Goal: Task Accomplishment & Management: Use online tool/utility

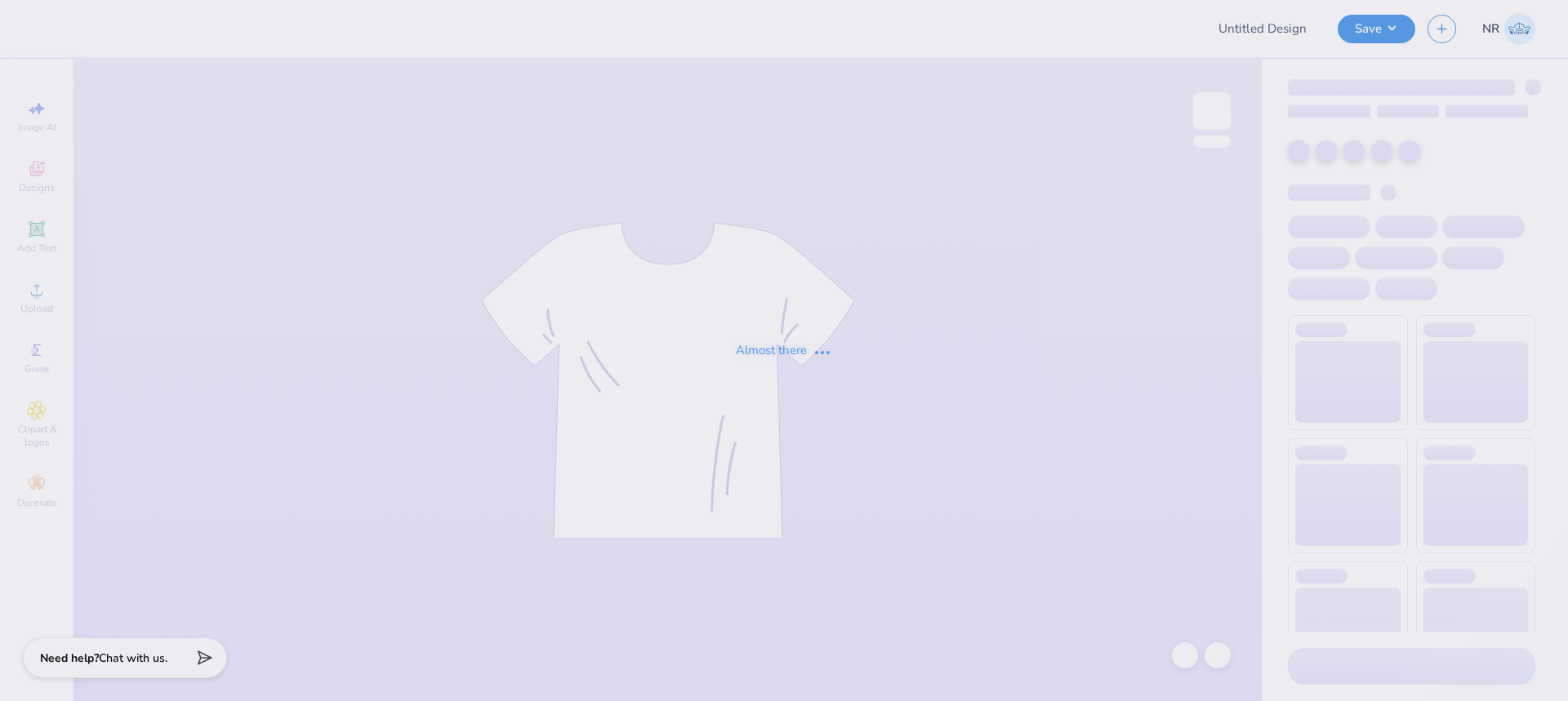
type input "Rhythms Dance Troupe"
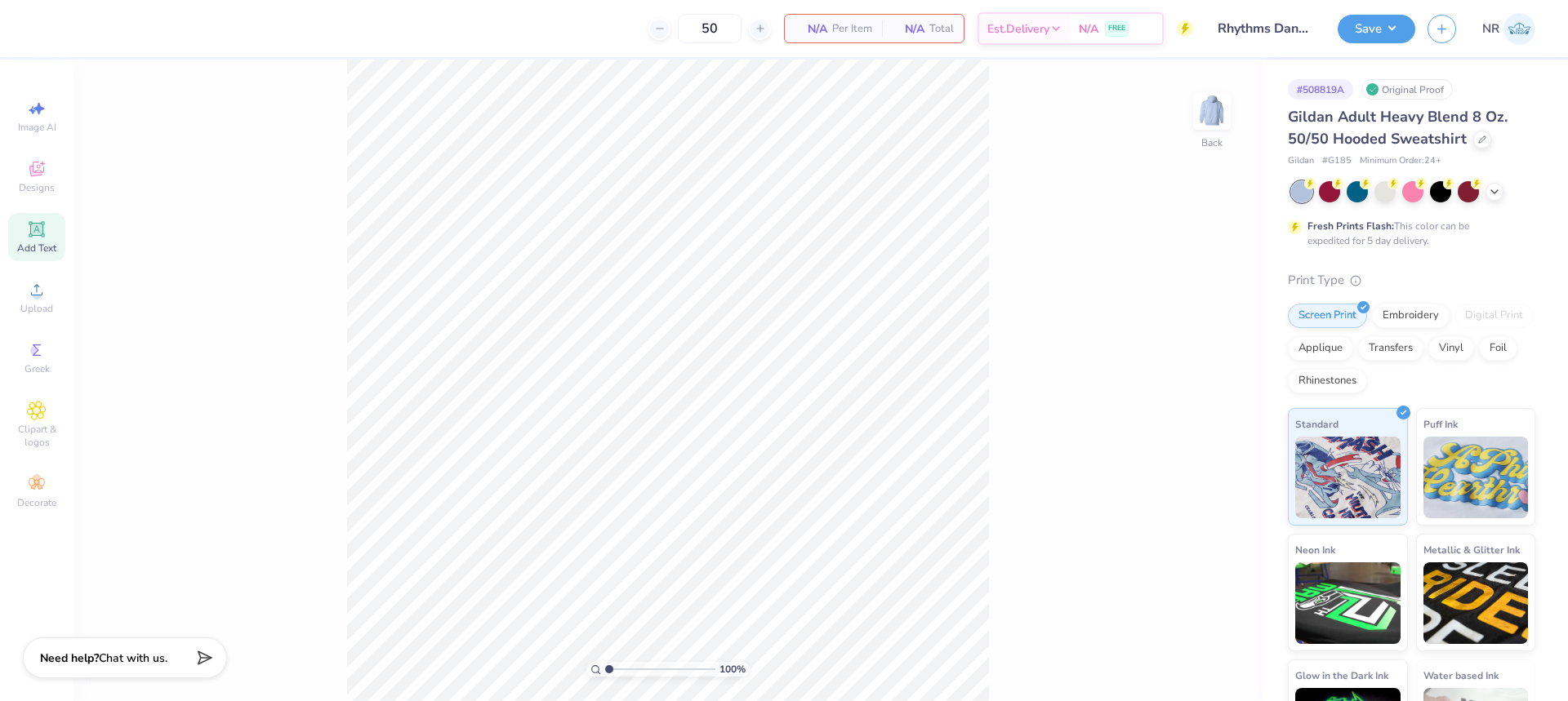
click at [40, 232] on icon at bounding box center [37, 229] width 16 height 16
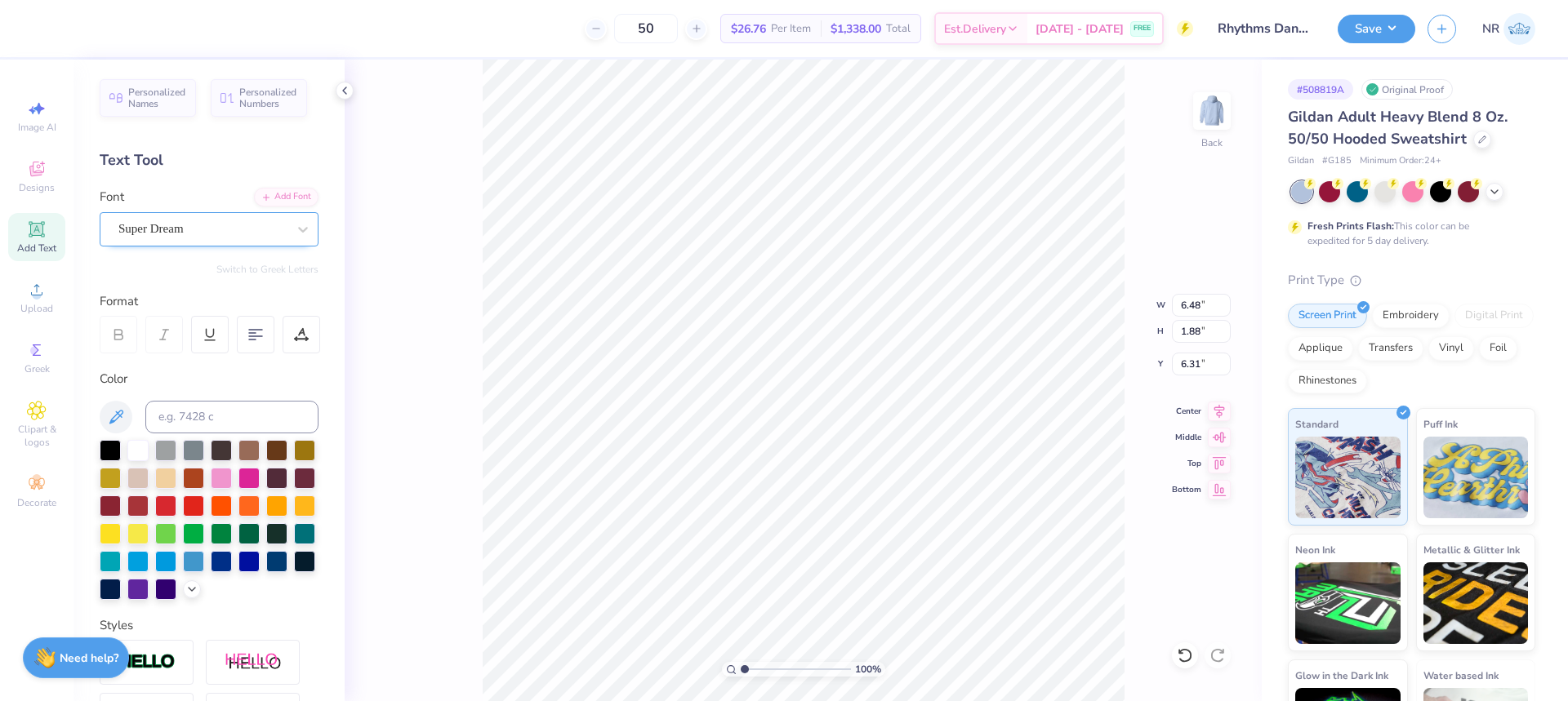
click at [229, 233] on div "Super Dream" at bounding box center [202, 229] width 172 height 26
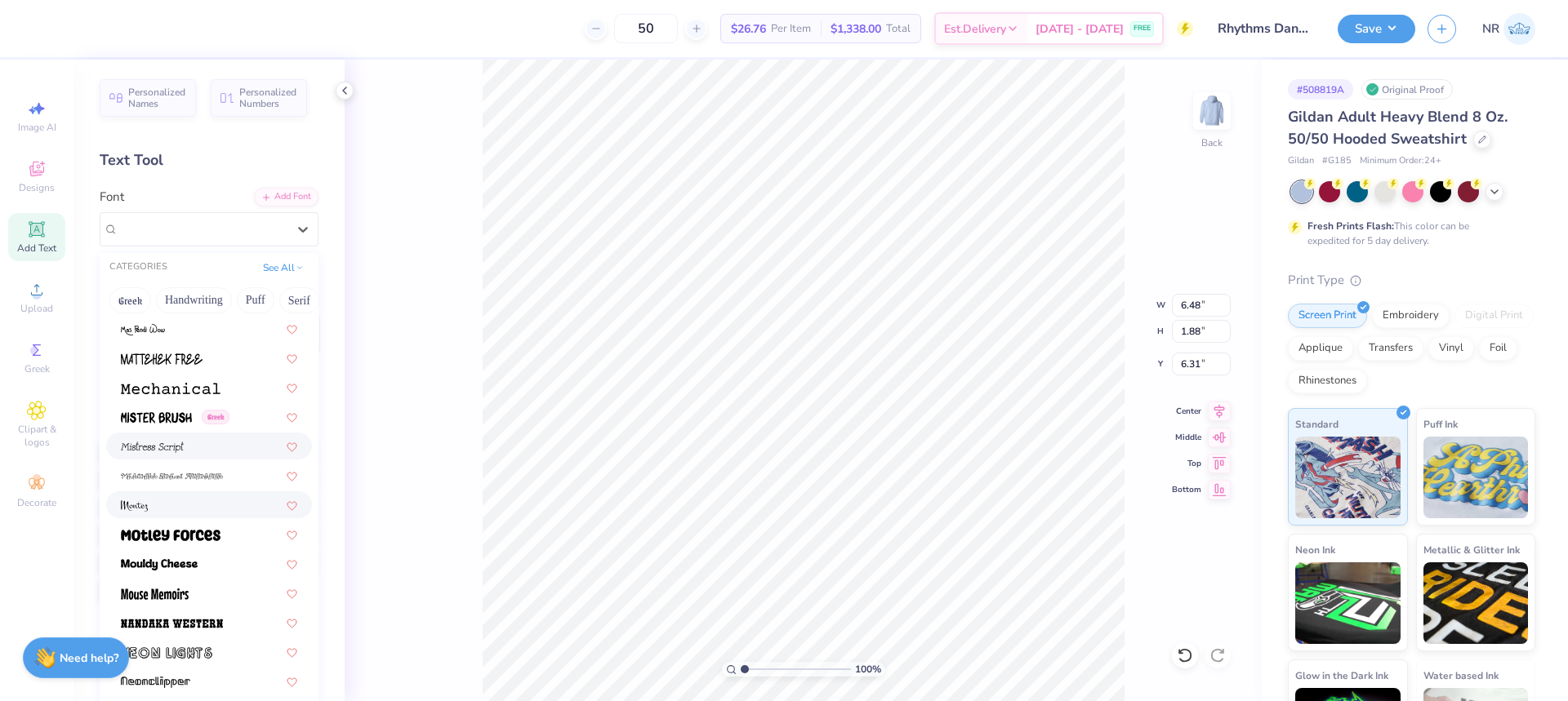
scroll to position [5961, 0]
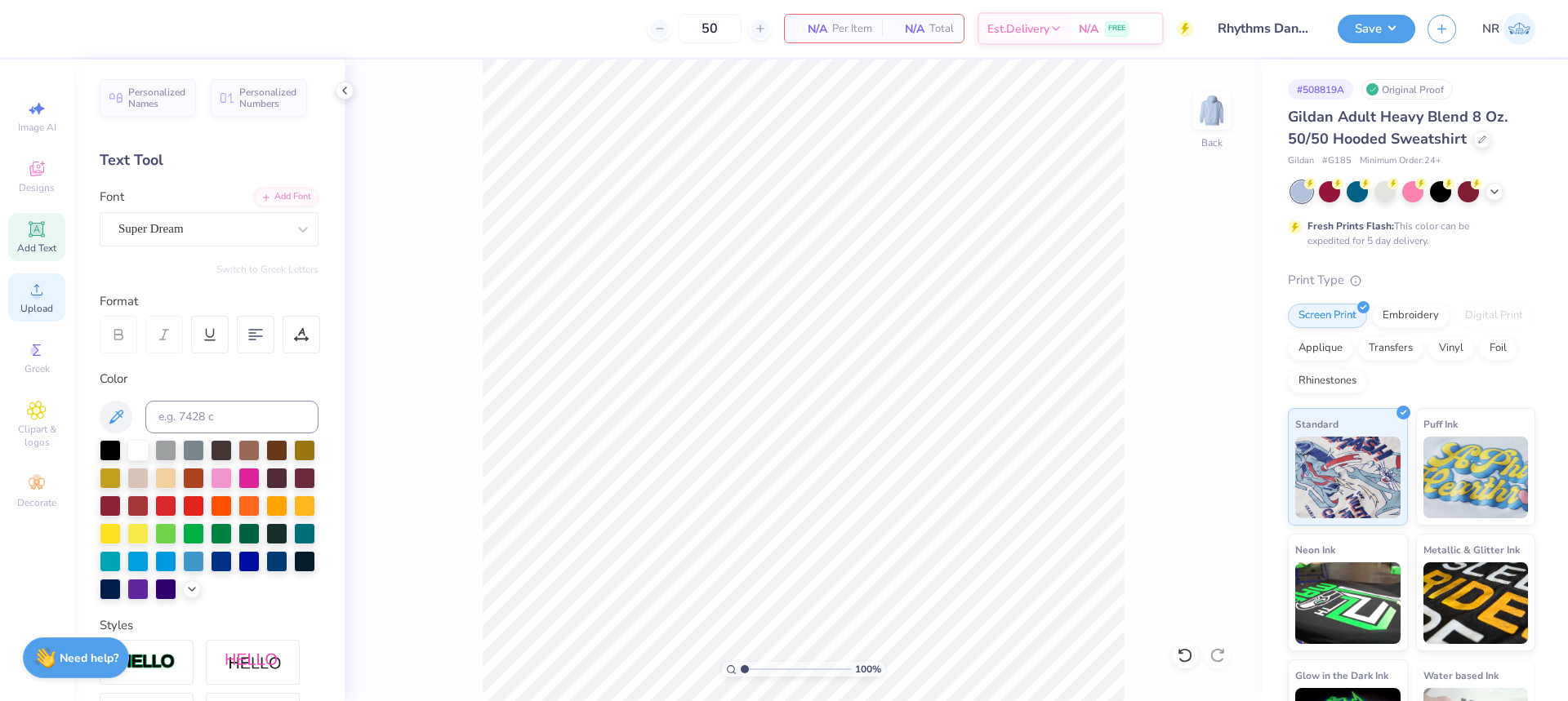
click at [38, 306] on span "Upload" at bounding box center [37, 308] width 33 height 13
click at [1217, 110] on img at bounding box center [1212, 111] width 65 height 65
click at [30, 303] on span "Upload" at bounding box center [37, 308] width 33 height 13
click at [44, 284] on icon at bounding box center [37, 290] width 20 height 20
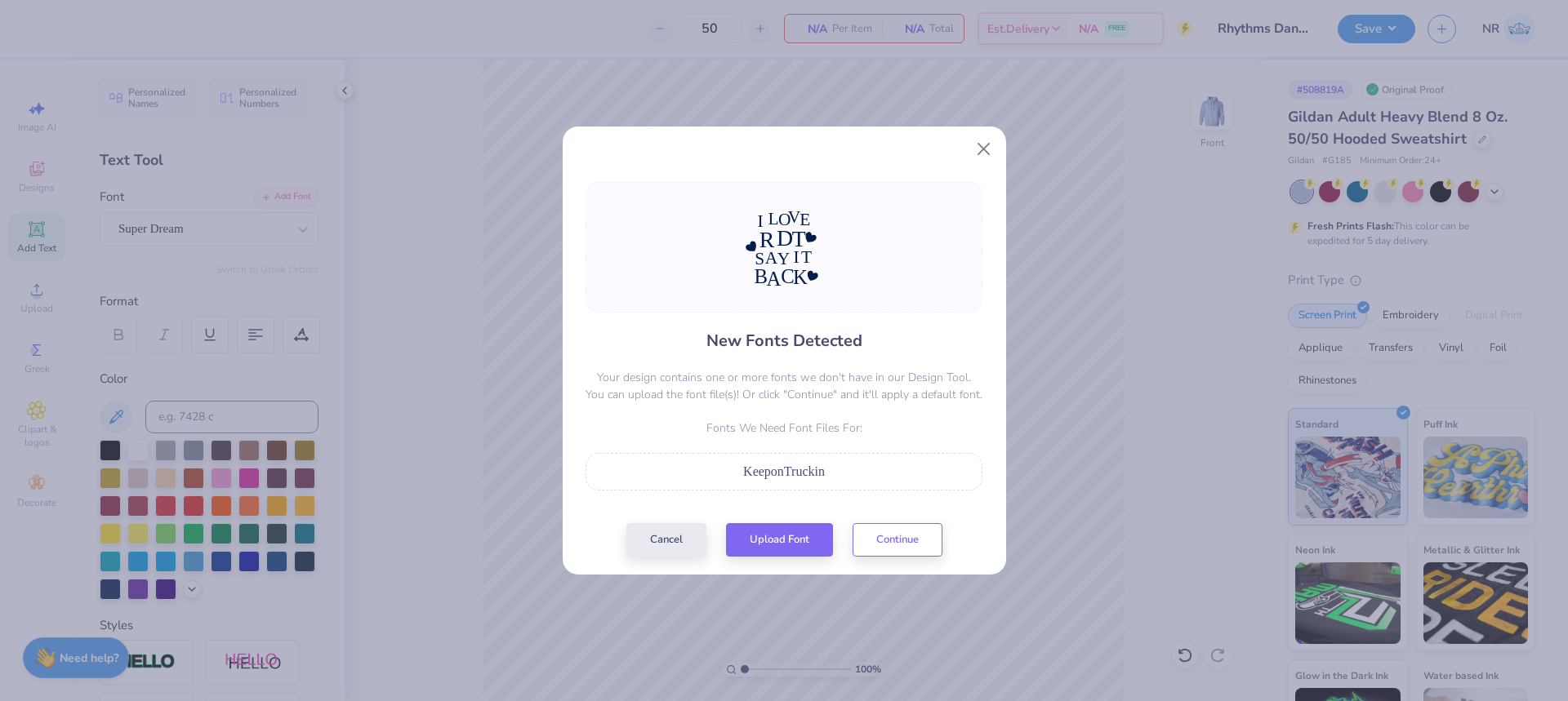
click at [718, 146] on div at bounding box center [784, 145] width 443 height 37
click at [780, 536] on button "Upload Font" at bounding box center [780, 536] width 107 height 34
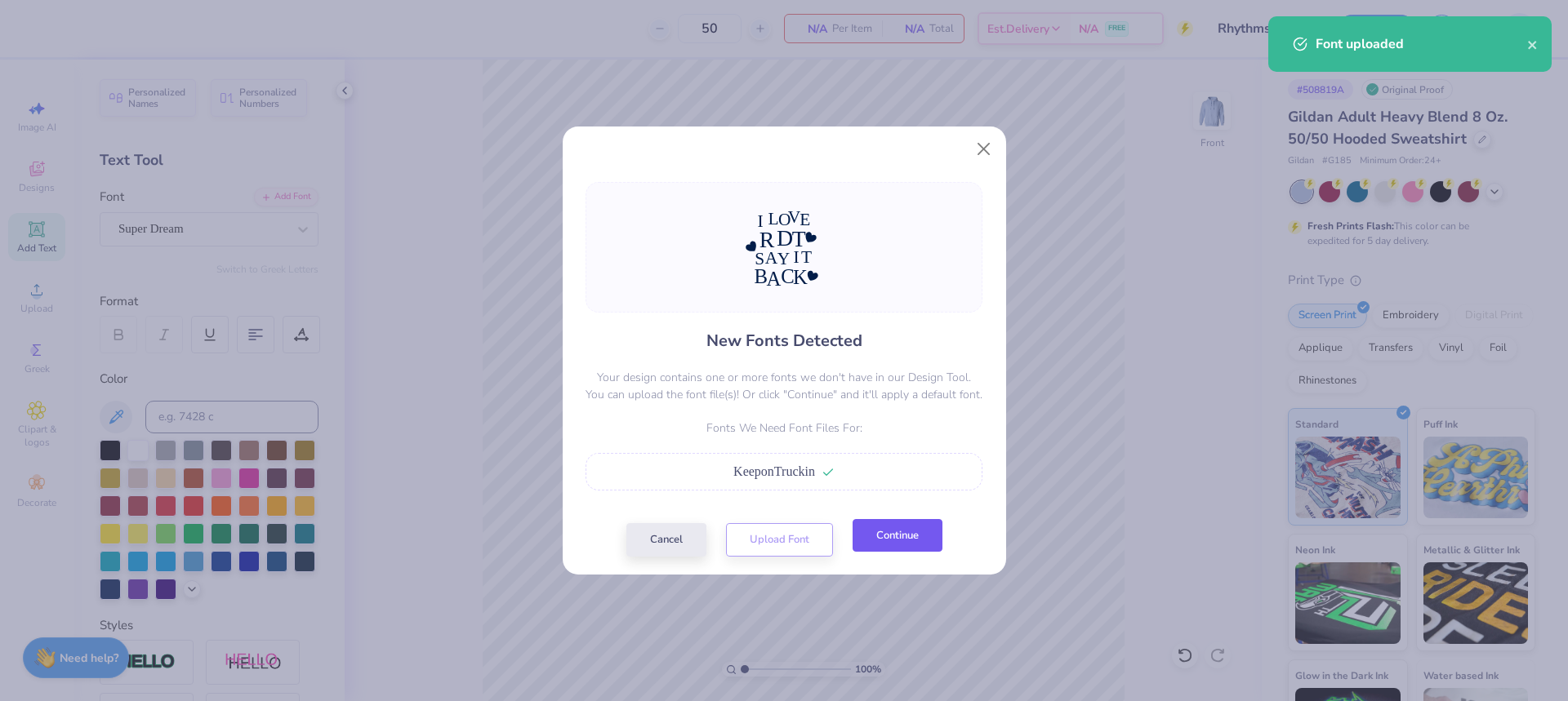
click at [910, 547] on button "Continue" at bounding box center [898, 536] width 90 height 34
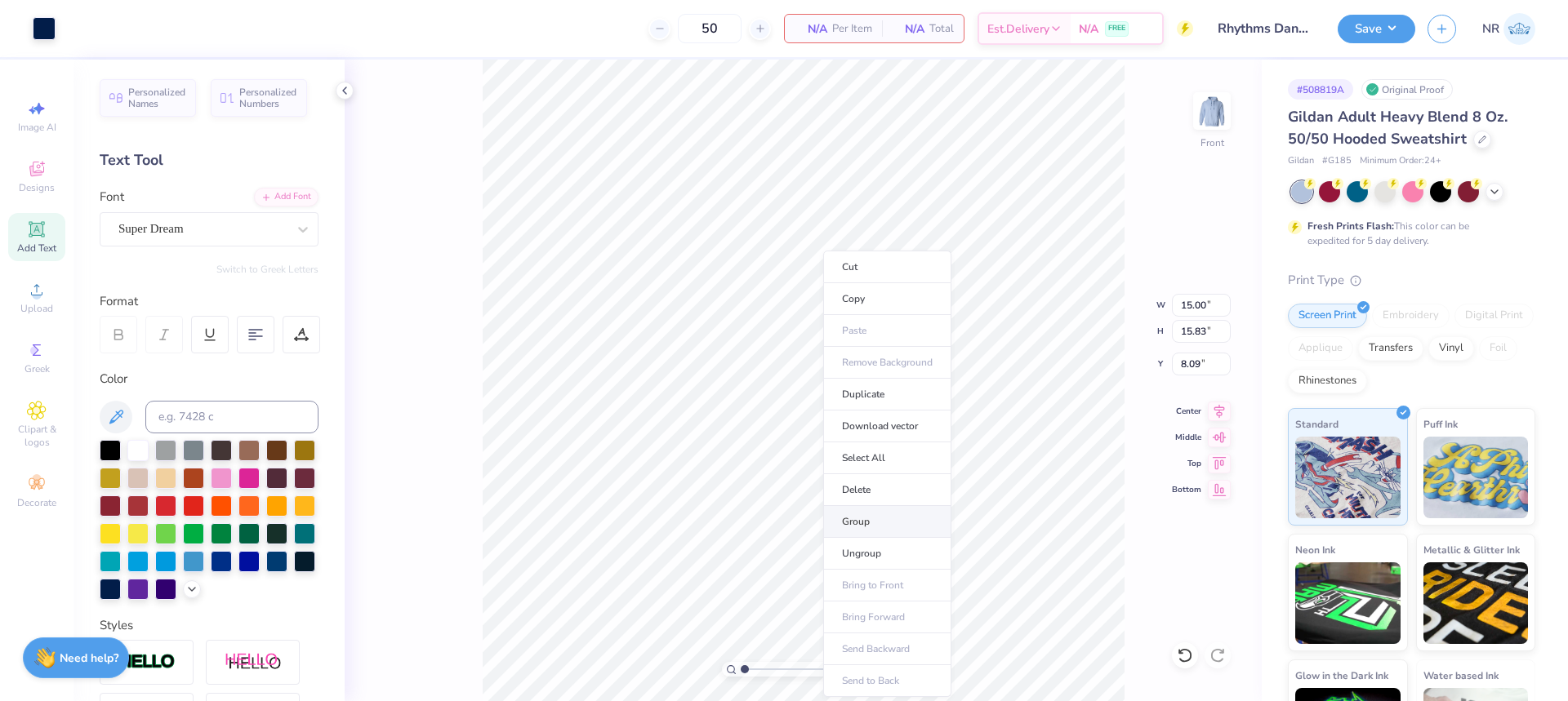
click at [861, 521] on li "Group" at bounding box center [887, 523] width 128 height 32
click at [1185, 301] on input "15.00" at bounding box center [1201, 304] width 59 height 23
type input "12.00"
type input "12.67"
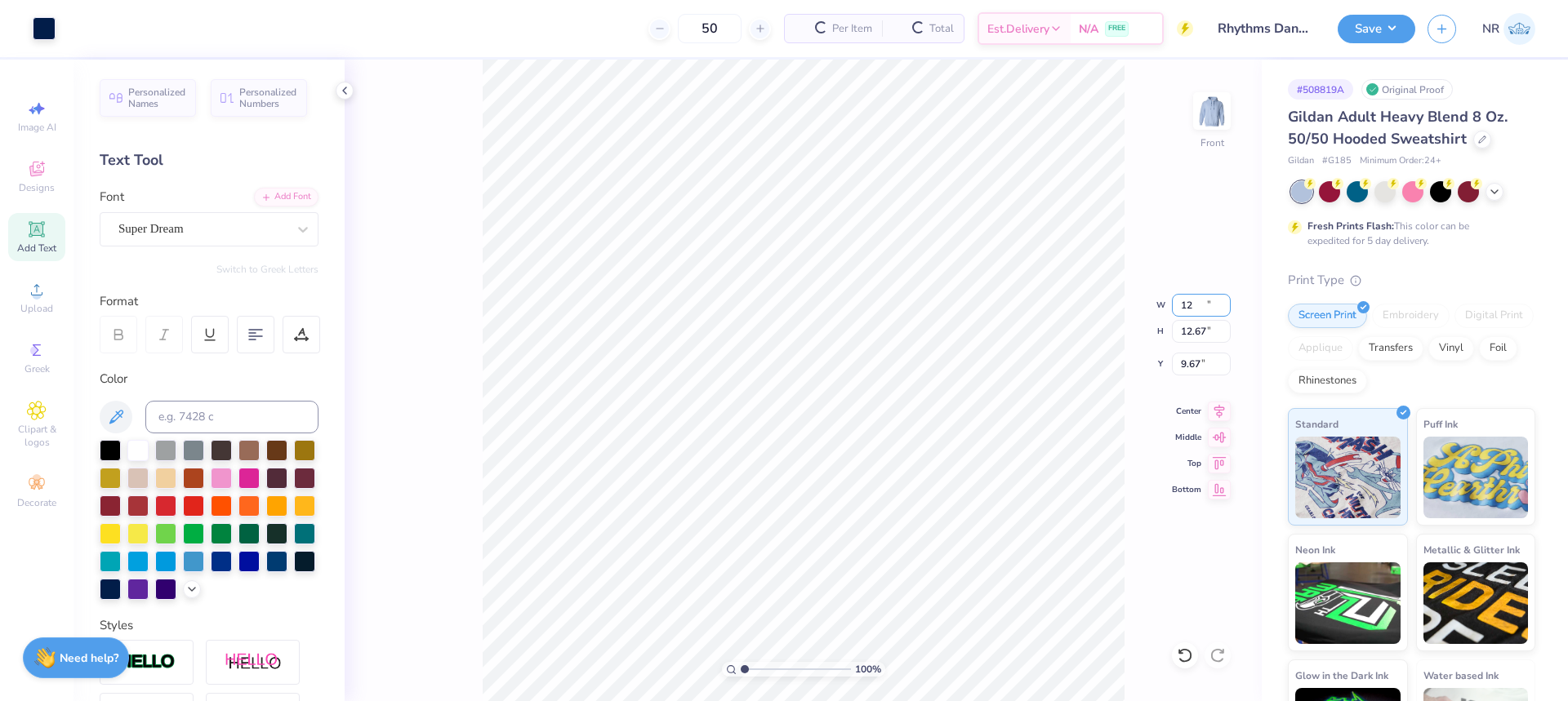
type input "9.67"
click at [1188, 299] on input "12.00" at bounding box center [1201, 304] width 59 height 23
click at [1192, 337] on input "12.67" at bounding box center [1201, 331] width 59 height 23
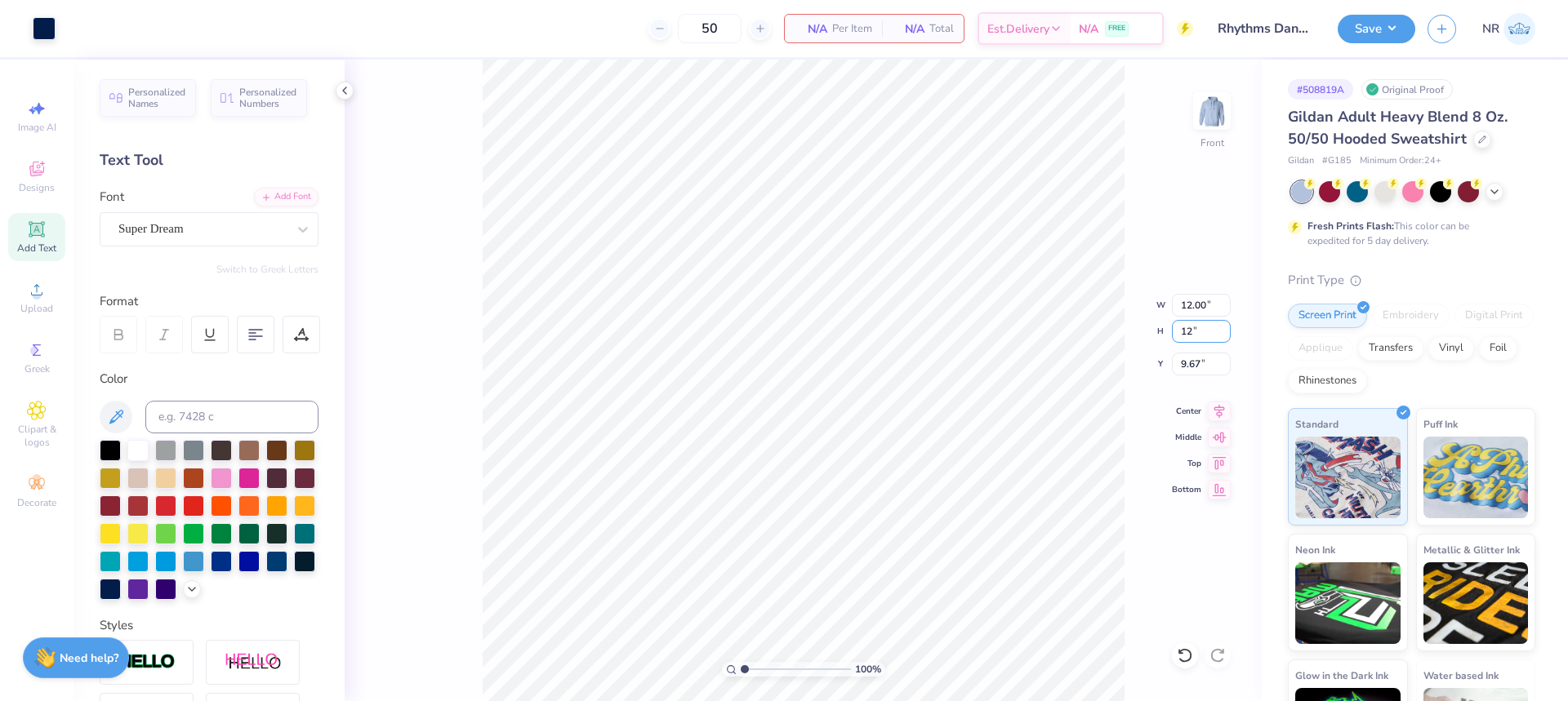
type input "12"
type input "11.37"
type input "12.00"
type input "10.01"
click at [1192, 363] on input "10.01" at bounding box center [1201, 364] width 59 height 23
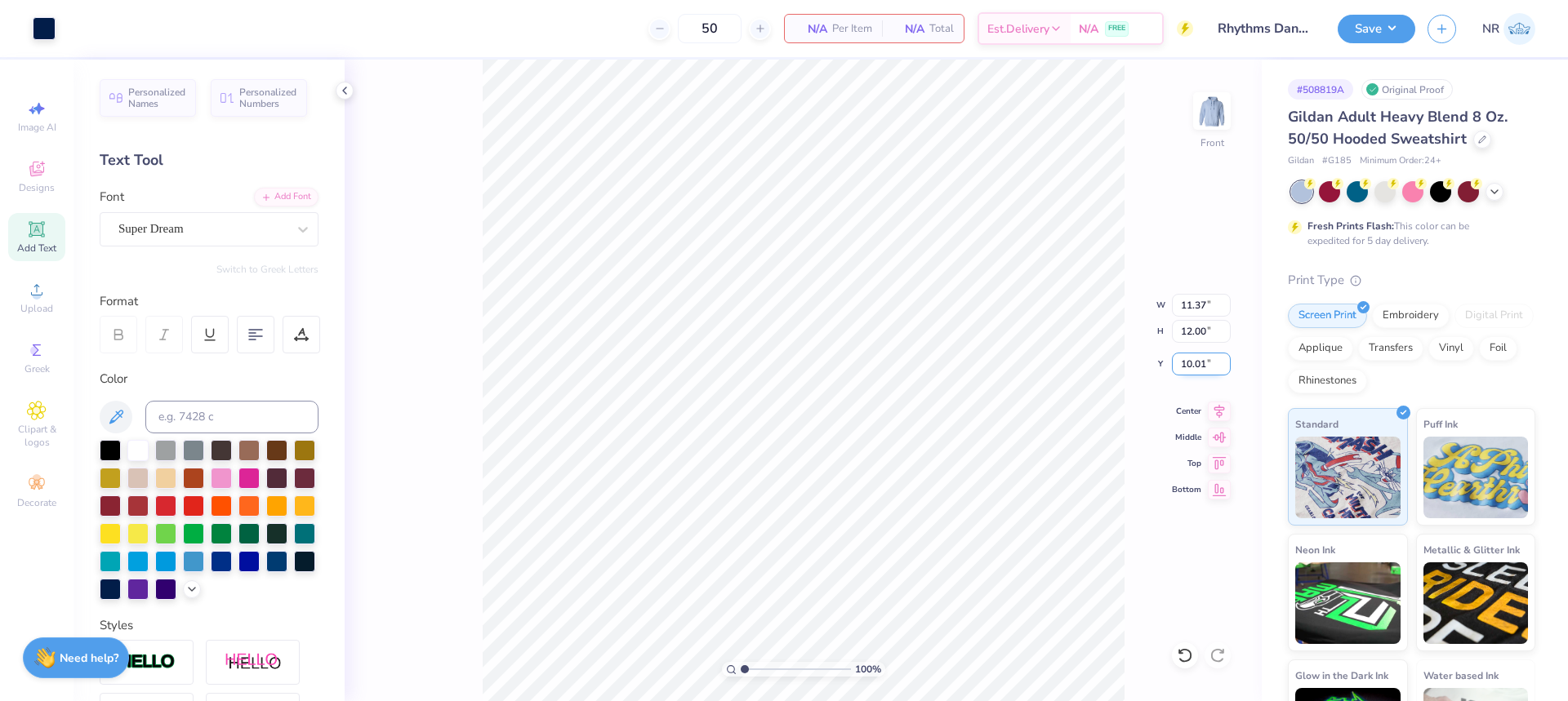
click at [1192, 363] on input "10.01" at bounding box center [1201, 364] width 59 height 23
type input "6.00"
click at [1221, 411] on icon at bounding box center [1219, 409] width 23 height 20
click at [1208, 122] on img at bounding box center [1212, 111] width 65 height 65
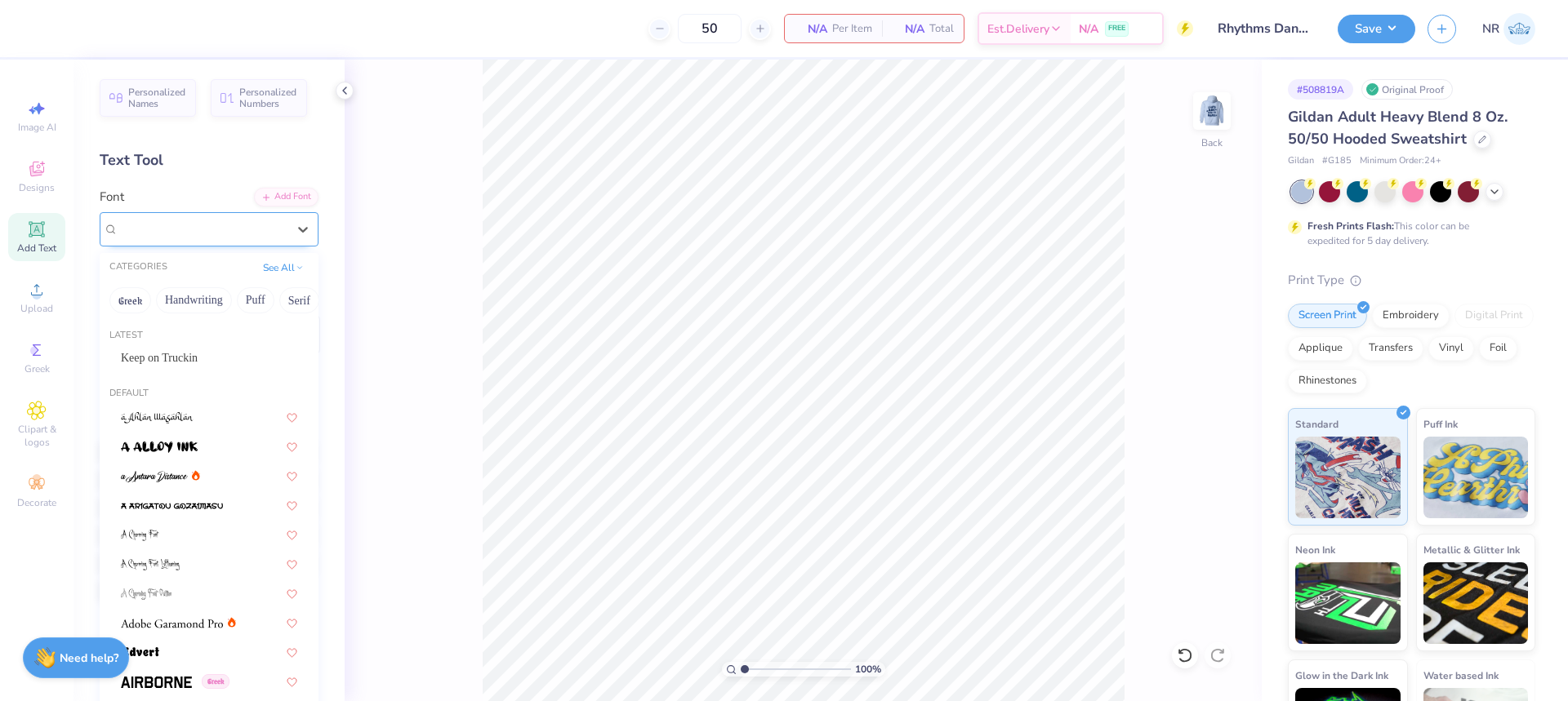
click at [164, 238] on div "Super Dream" at bounding box center [202, 229] width 172 height 26
click at [157, 354] on span "Keep on Truckin" at bounding box center [159, 358] width 76 height 17
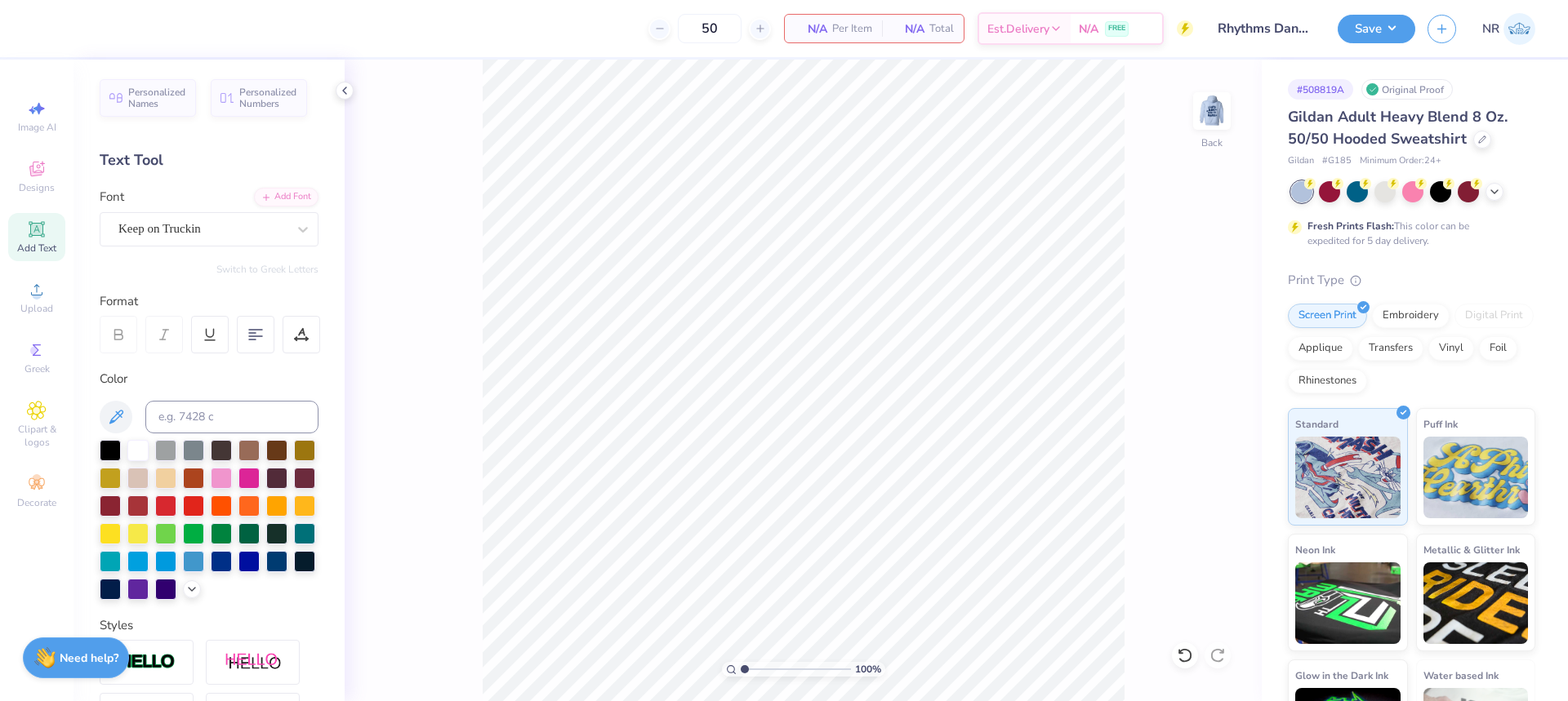
click at [39, 236] on icon at bounding box center [37, 229] width 16 height 16
type textarea "r"
type textarea "RDT"
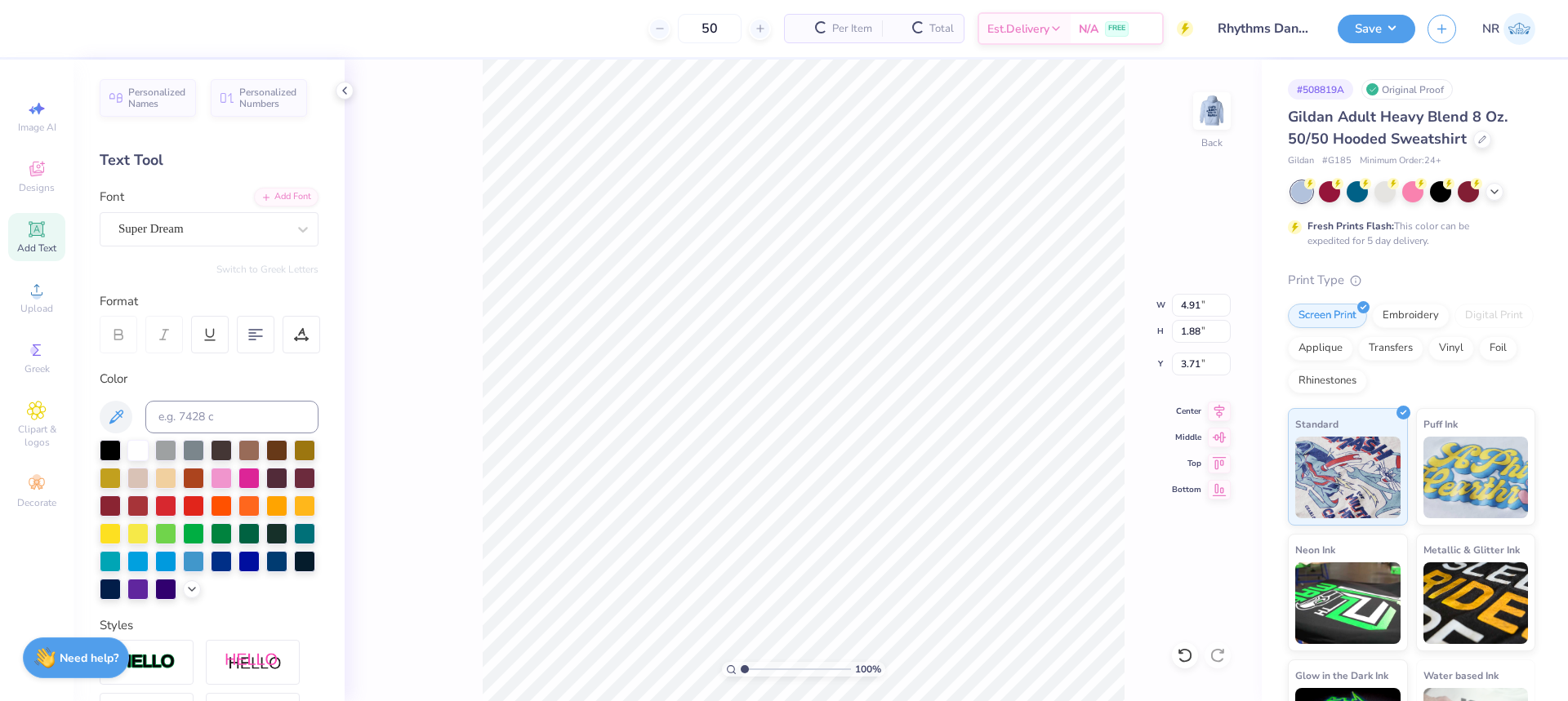
type input "3.71"
click at [1191, 309] on input "4.91" at bounding box center [1201, 304] width 59 height 23
type input "3.50"
type input "1.34"
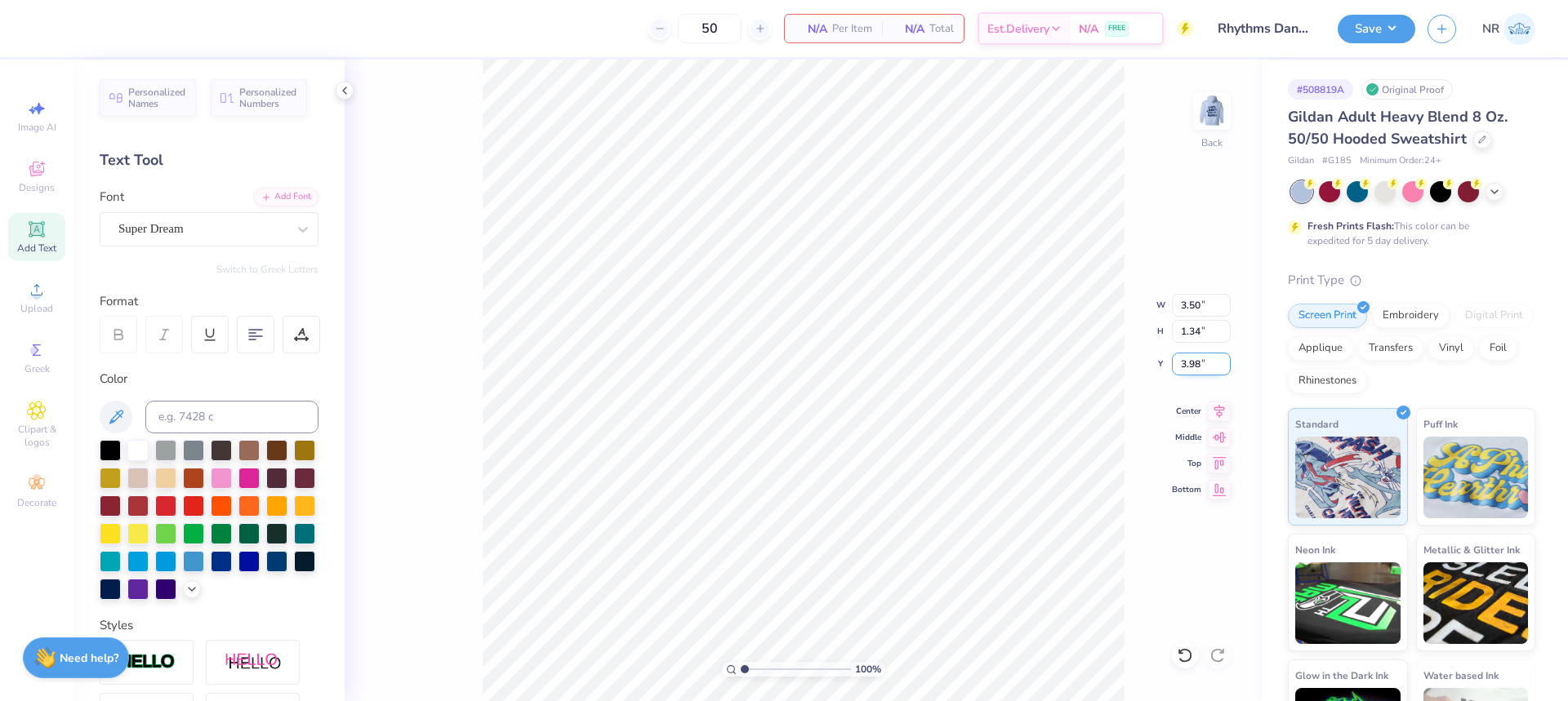
click at [1193, 361] on input "3.98" at bounding box center [1201, 364] width 59 height 23
type input "3.00"
click at [1189, 303] on input "3.50" at bounding box center [1201, 304] width 59 height 23
click at [121, 587] on div at bounding box center [109, 587] width 21 height 21
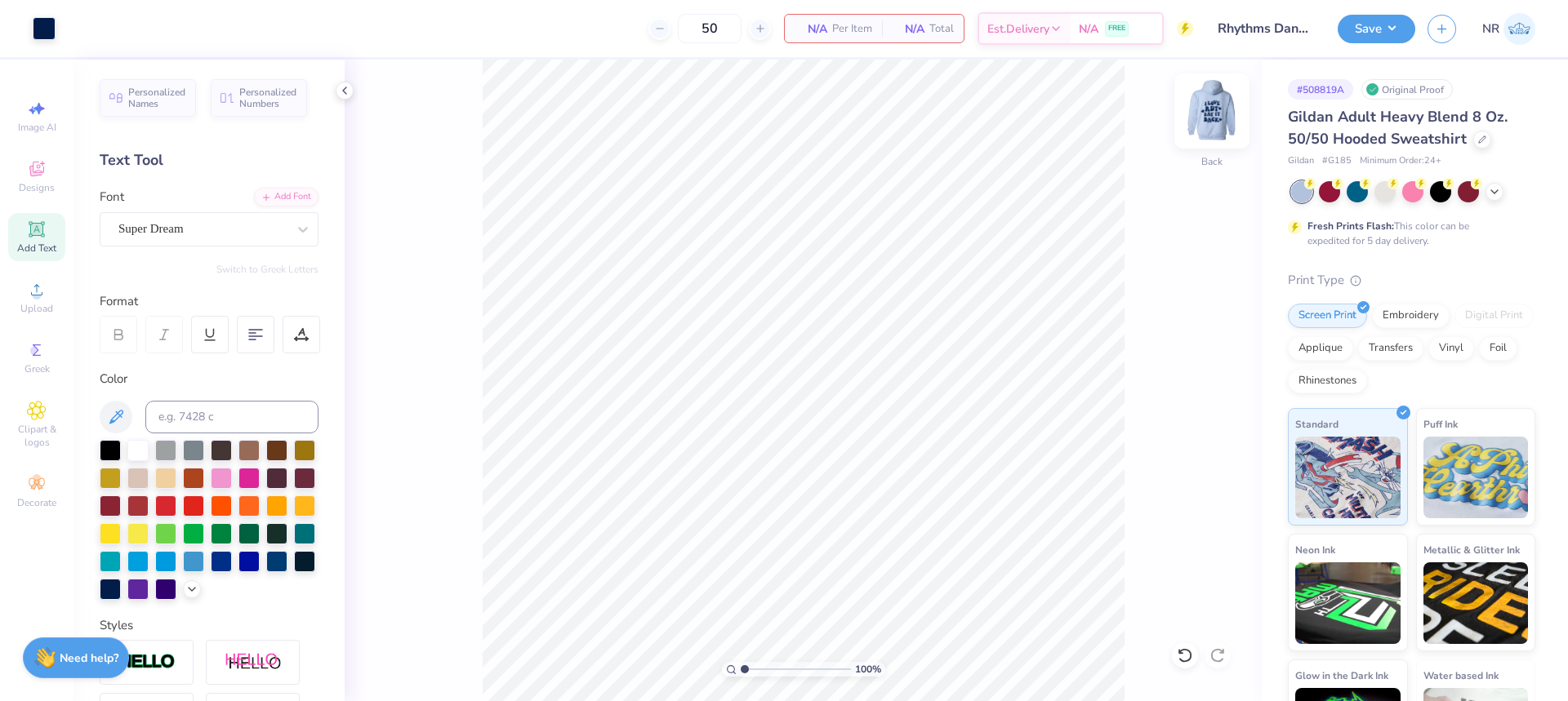
click at [1223, 112] on img at bounding box center [1212, 111] width 65 height 65
click at [1220, 117] on img at bounding box center [1212, 111] width 65 height 65
click at [1195, 304] on input "3.50" at bounding box center [1201, 304] width 59 height 23
type input "4.00"
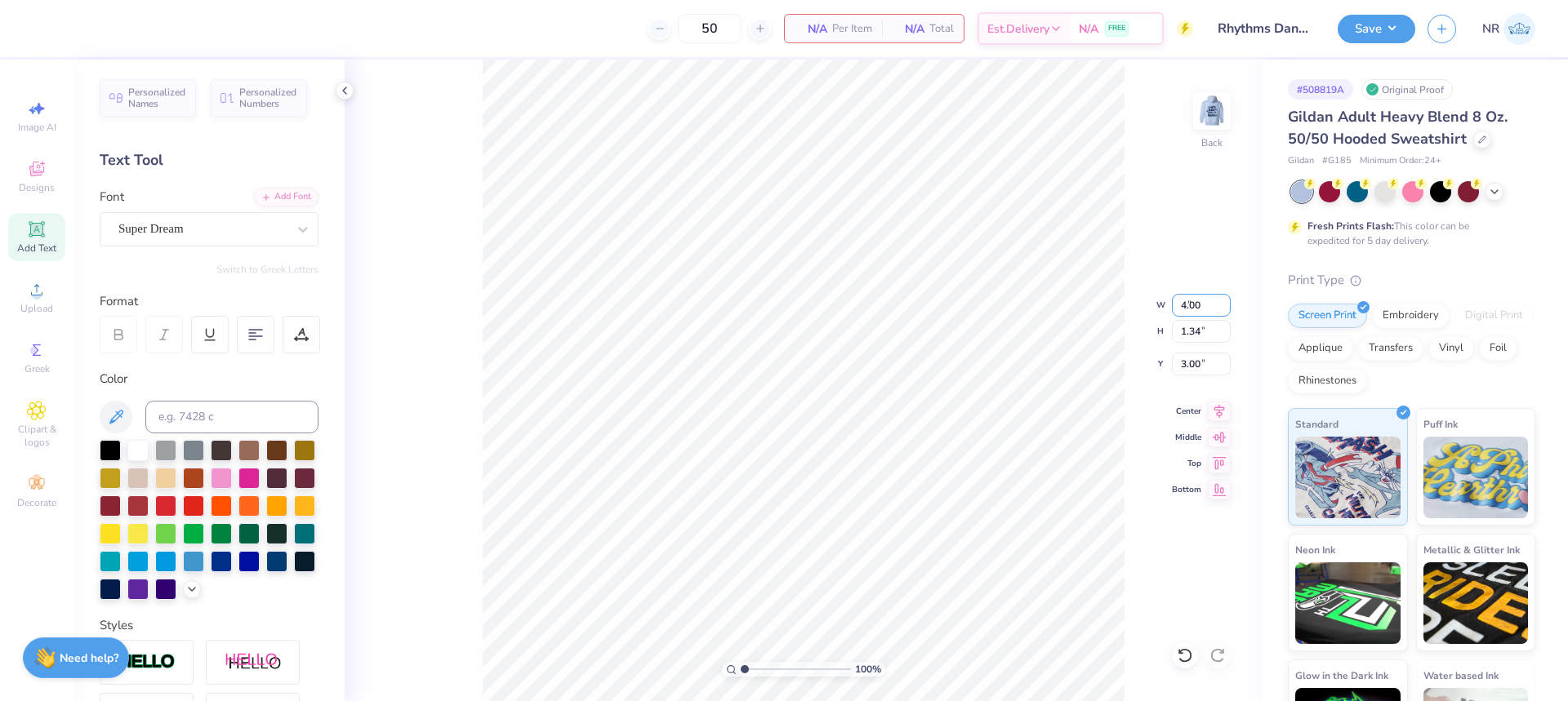
type input "1.53"
type input "2.90"
click at [1196, 364] on input "2.90" at bounding box center [1201, 364] width 59 height 23
type input "3.00"
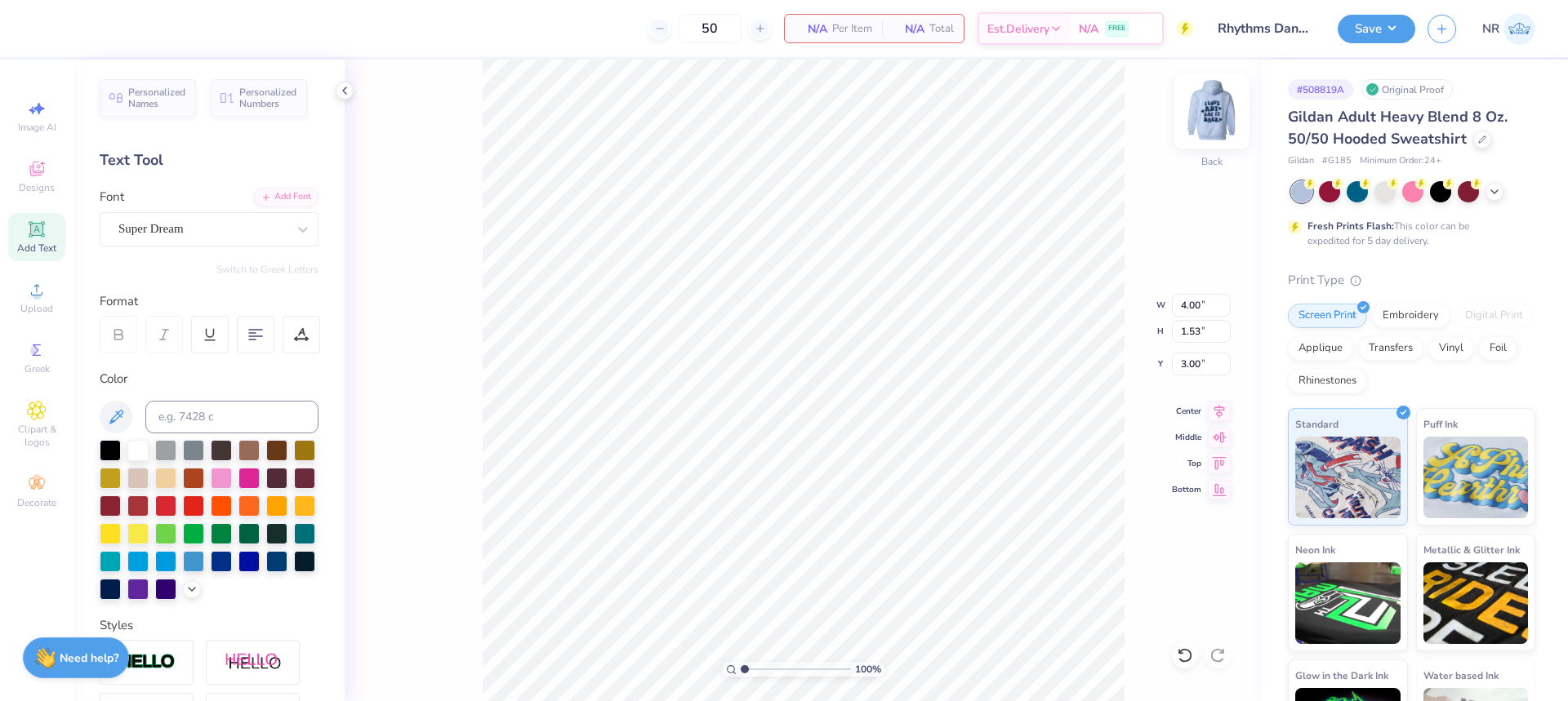
click at [1203, 109] on img at bounding box center [1212, 111] width 65 height 65
click at [1188, 325] on input "12.00" at bounding box center [1201, 331] width 59 height 23
type input "15"
type input "14.21"
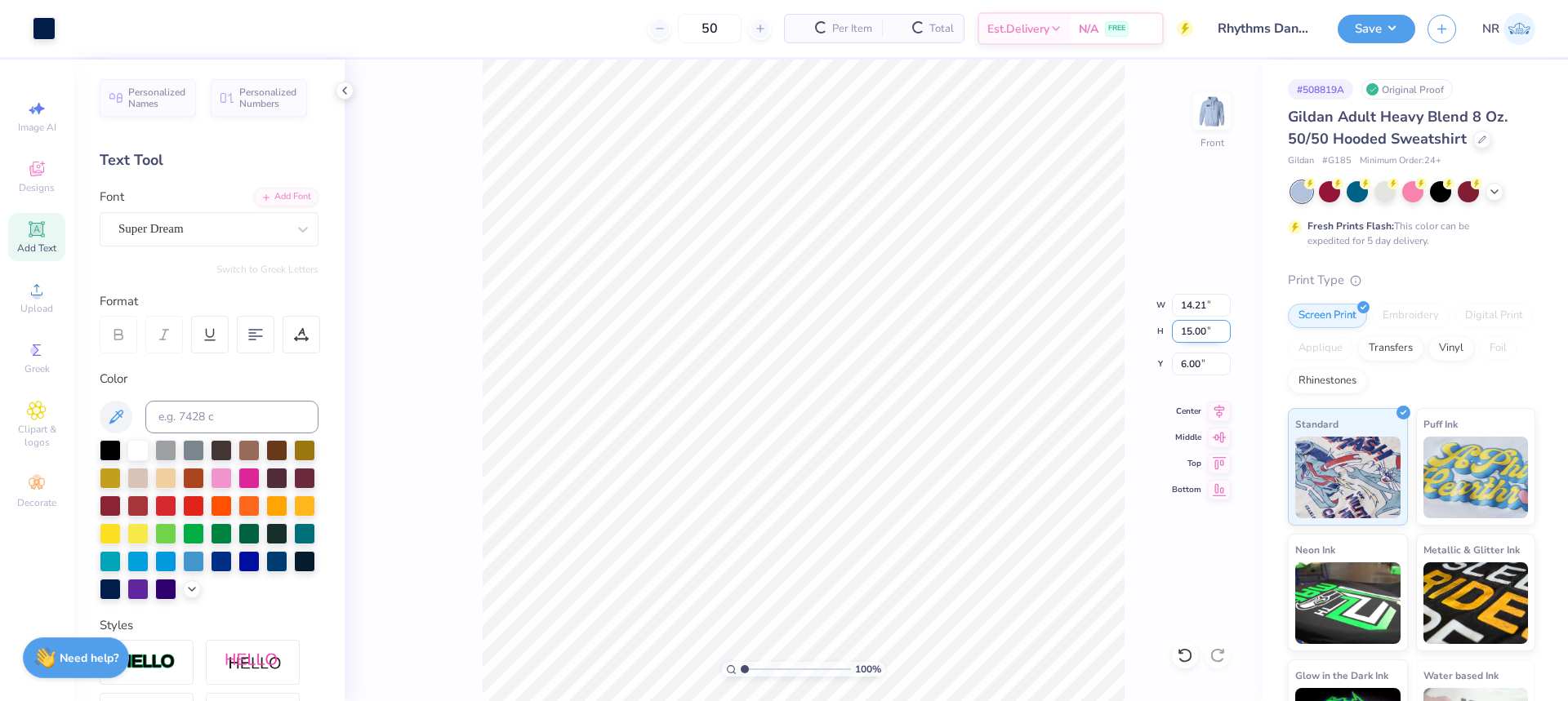
click at [1192, 332] on input "15.00" at bounding box center [1201, 331] width 59 height 23
type input "12"
type input "11.37"
type input "12.00"
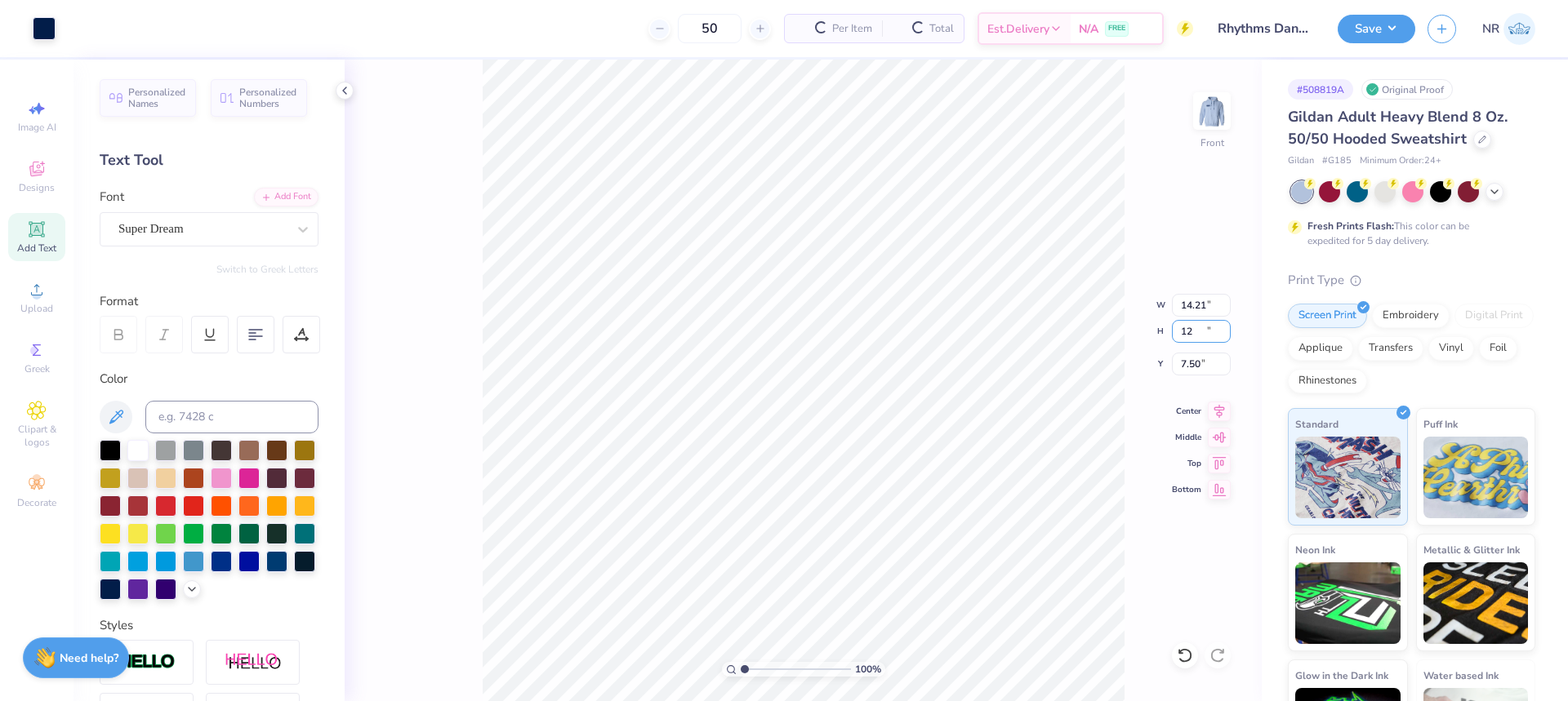
type input "7.50"
click at [1192, 334] on input "12.00" at bounding box center [1201, 331] width 59 height 23
type input "3"
type input "14"
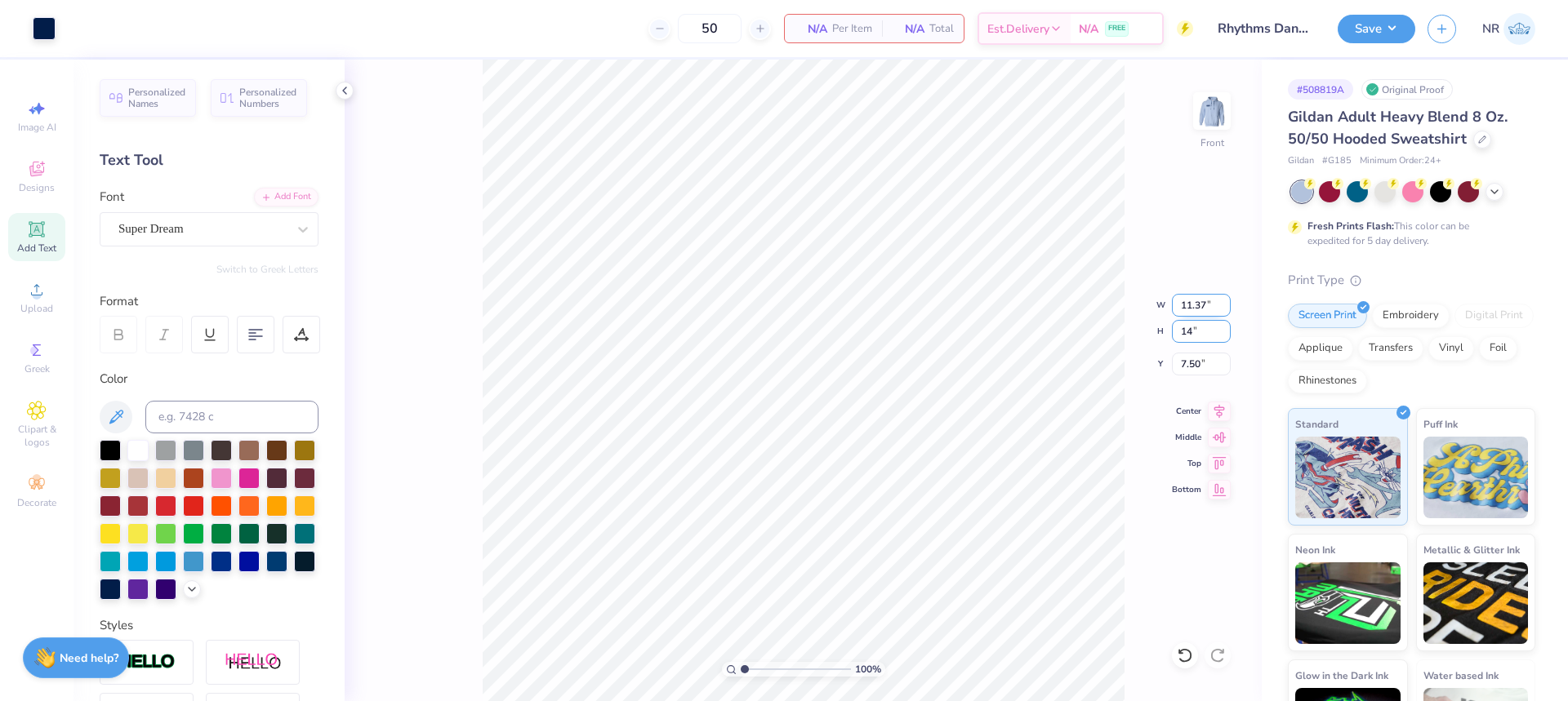
type input "13.26"
type input "14.00"
type input "6.50"
click at [1192, 329] on input "14.00" at bounding box center [1201, 331] width 59 height 23
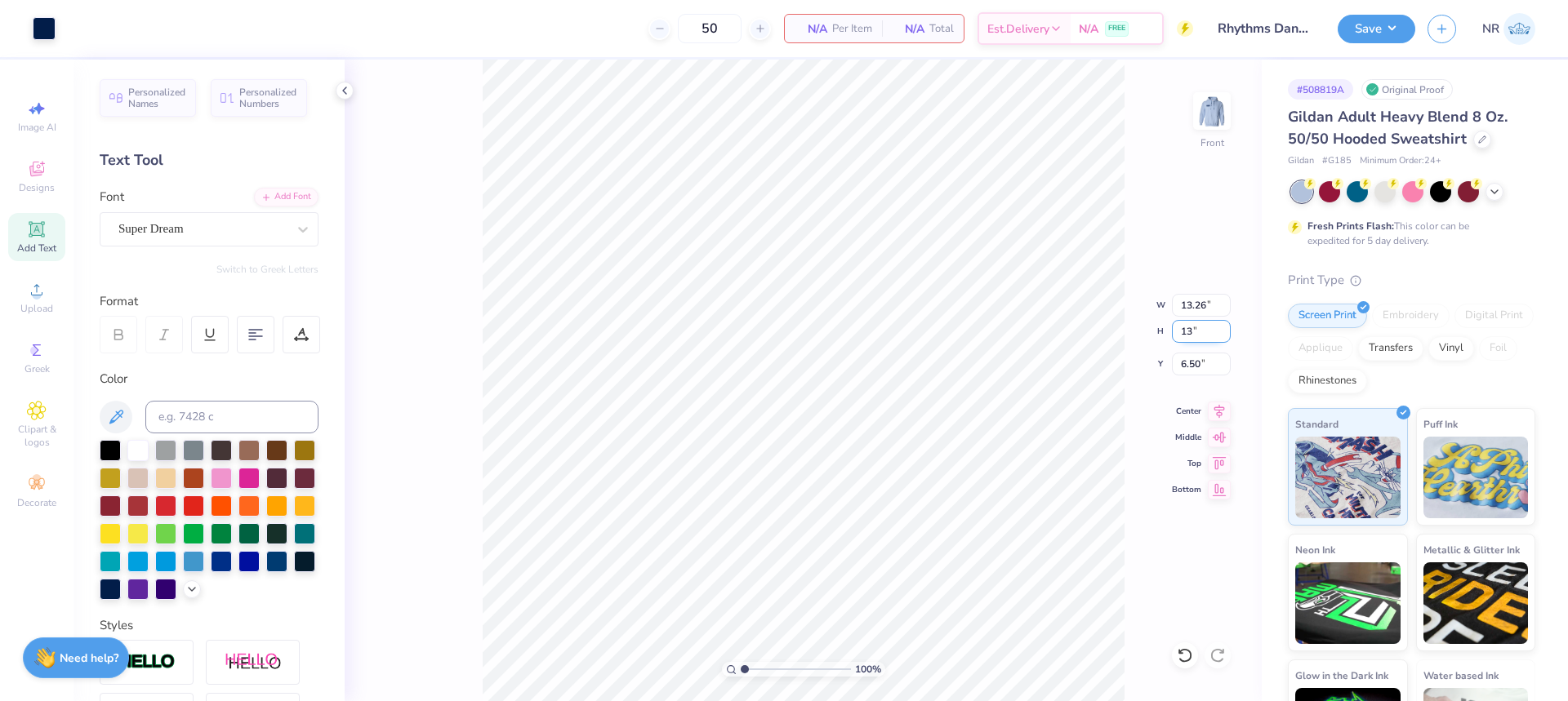
type input "13"
type input "12.31"
type input "13.00"
type input "7.00"
click at [1190, 334] on input "13.00" at bounding box center [1201, 331] width 59 height 23
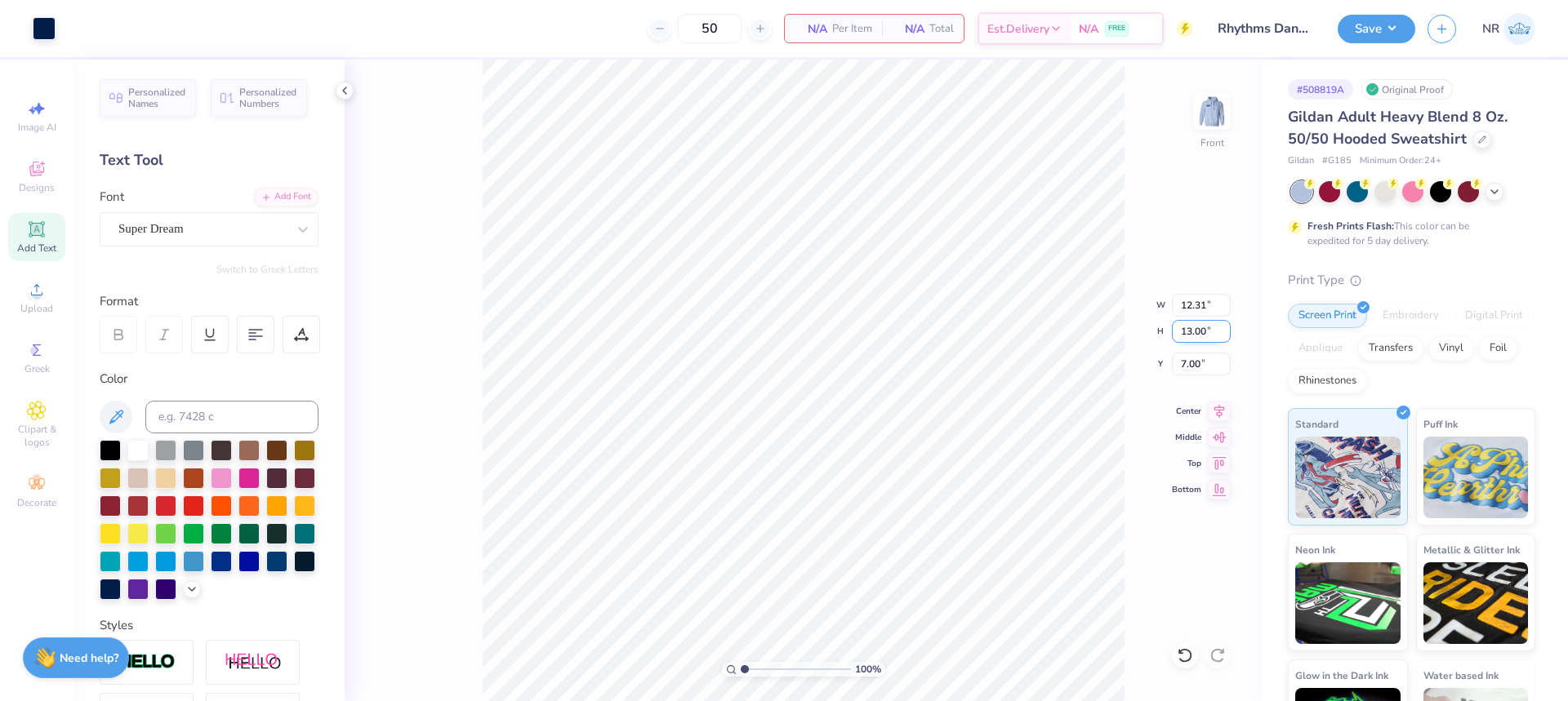
click at [1190, 334] on input "13.00" at bounding box center [1201, 331] width 59 height 23
type input "14"
type input "13.26"
type input "14.00"
type input "6.50"
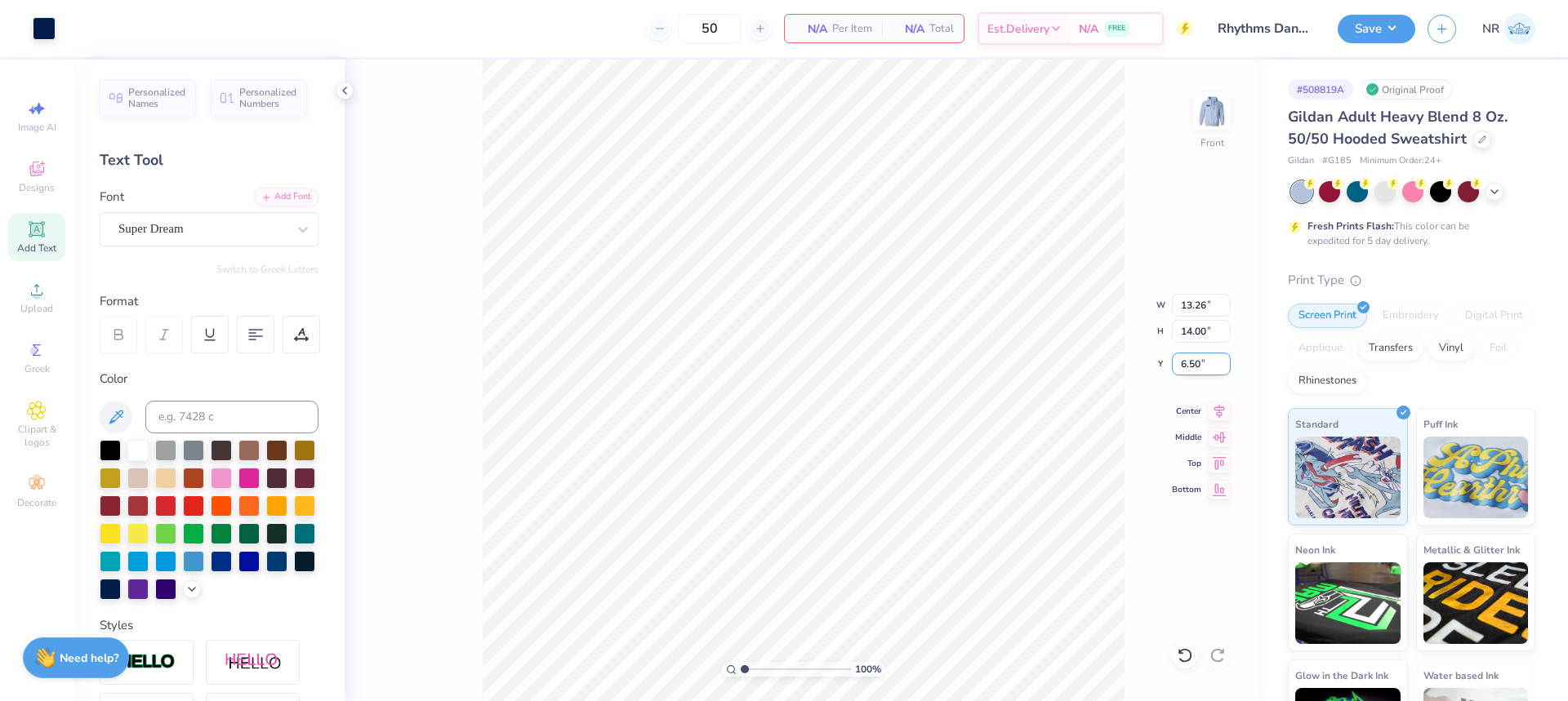
click at [1186, 360] on input "6.50" at bounding box center [1201, 364] width 59 height 23
type input "6.00"
click at [1222, 409] on icon at bounding box center [1220, 409] width 11 height 14
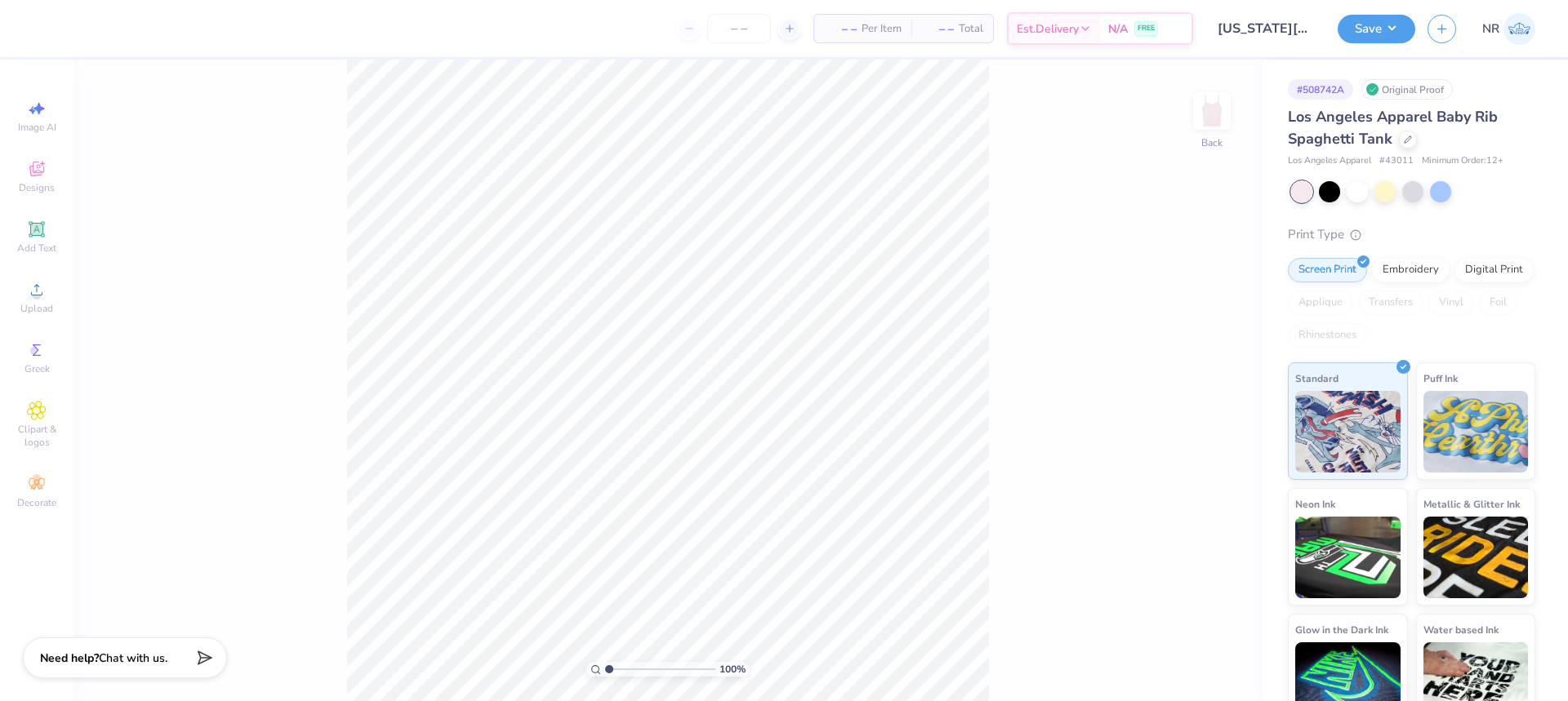
click at [1017, 260] on div "100 % Back" at bounding box center [667, 380] width 1188 height 642
click at [33, 176] on icon at bounding box center [37, 169] width 15 height 15
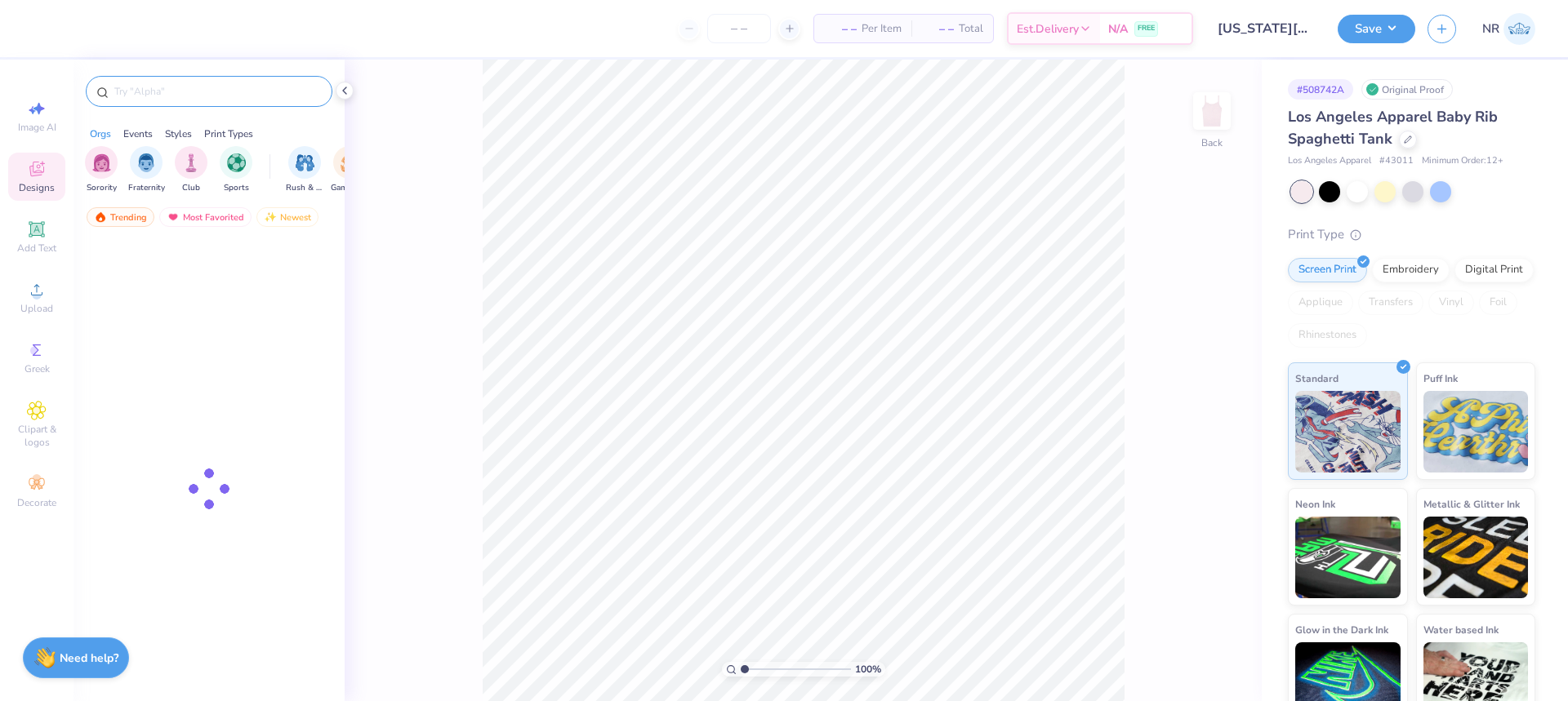
click at [194, 91] on input "text" at bounding box center [217, 91] width 209 height 16
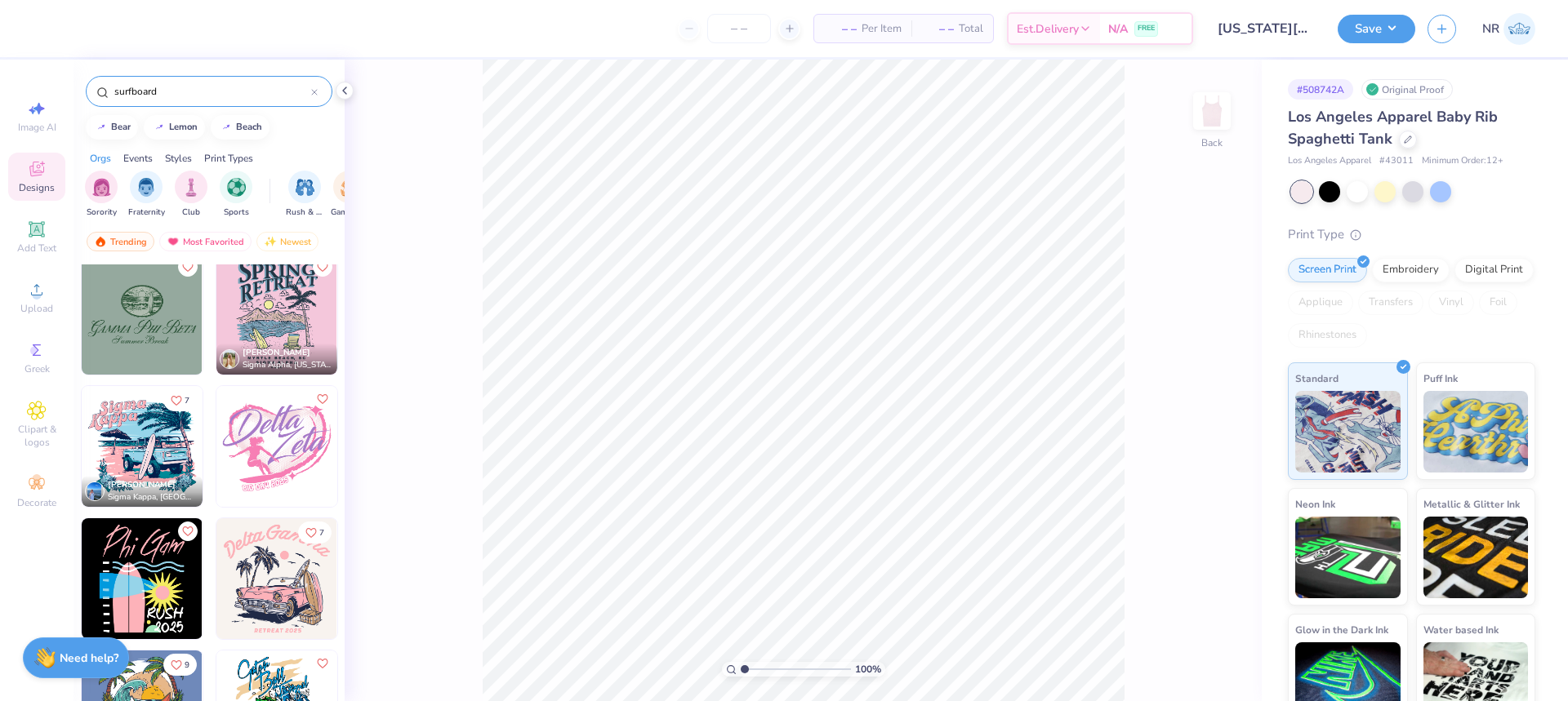
scroll to position [692, 0]
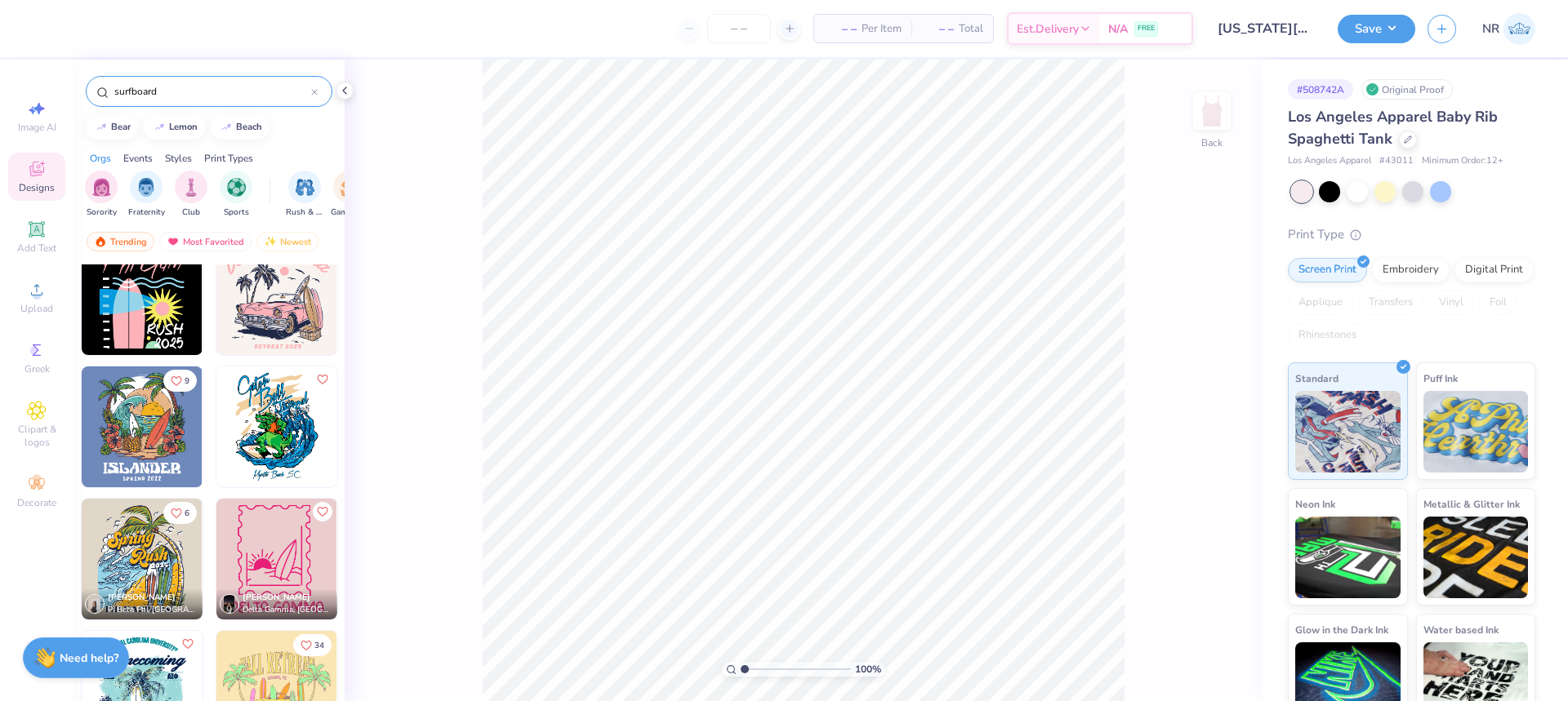
type input "surfboard"
